Goal: Information Seeking & Learning: Learn about a topic

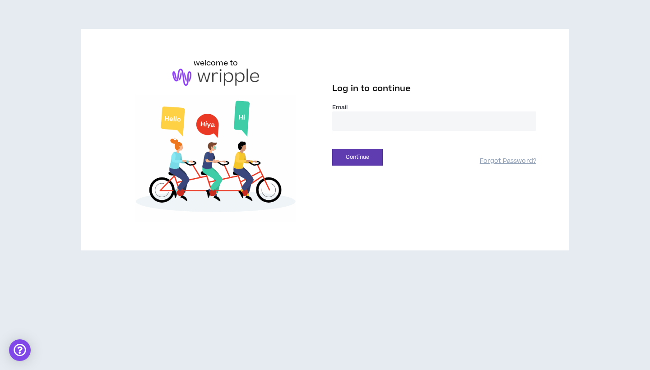
type input "**********"
click at [357, 157] on button "Continue" at bounding box center [357, 157] width 51 height 17
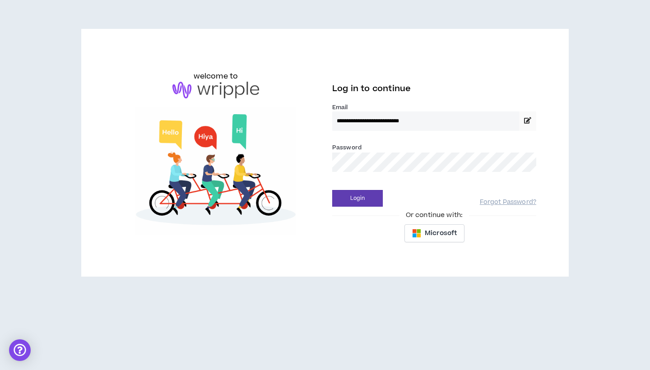
click at [357, 198] on button "Login" at bounding box center [357, 198] width 51 height 17
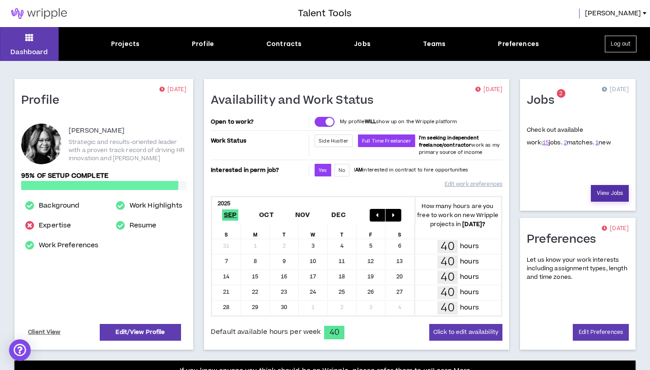
click at [607, 193] on link "View Jobs" at bounding box center [610, 193] width 38 height 17
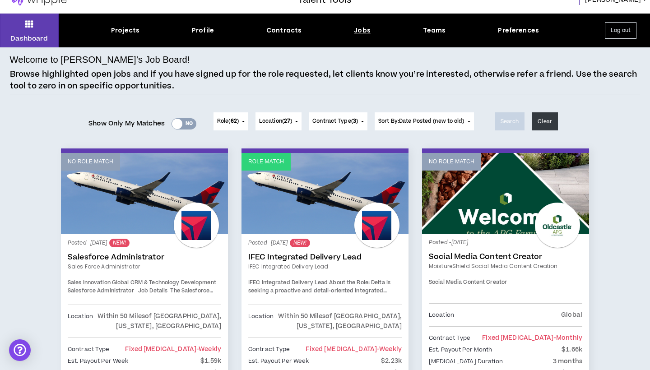
scroll to position [14, 0]
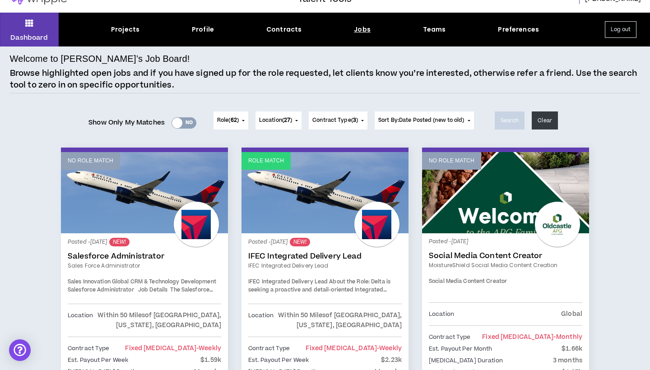
click at [283, 255] on link "IFEC Integrated Delivery Lead" at bounding box center [324, 256] width 153 height 9
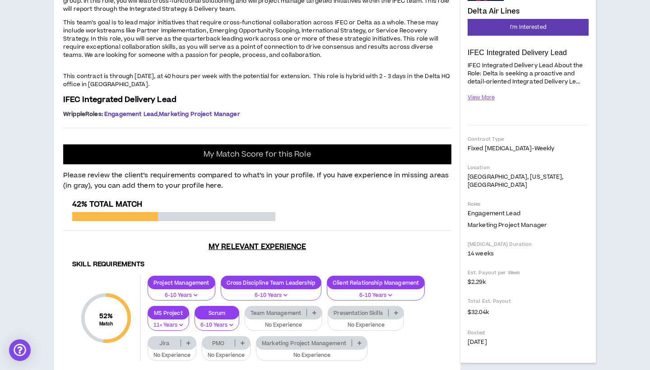
scroll to position [130, 0]
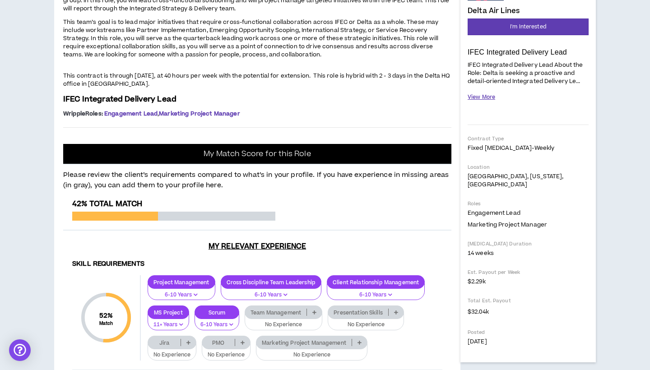
click at [482, 96] on button "View More" at bounding box center [481, 97] width 28 height 16
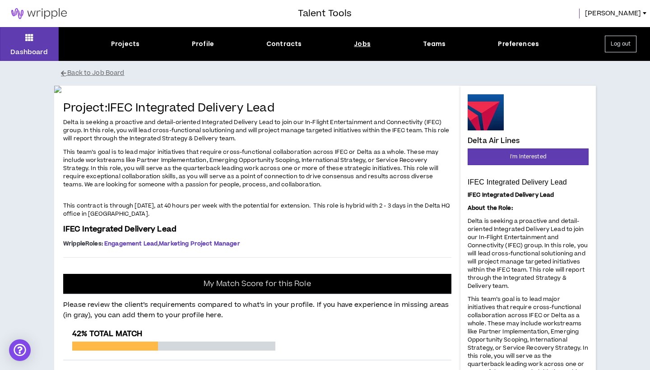
scroll to position [0, 0]
click at [30, 35] on icon at bounding box center [29, 37] width 8 height 13
